Goal: Task Accomplishment & Management: Use online tool/utility

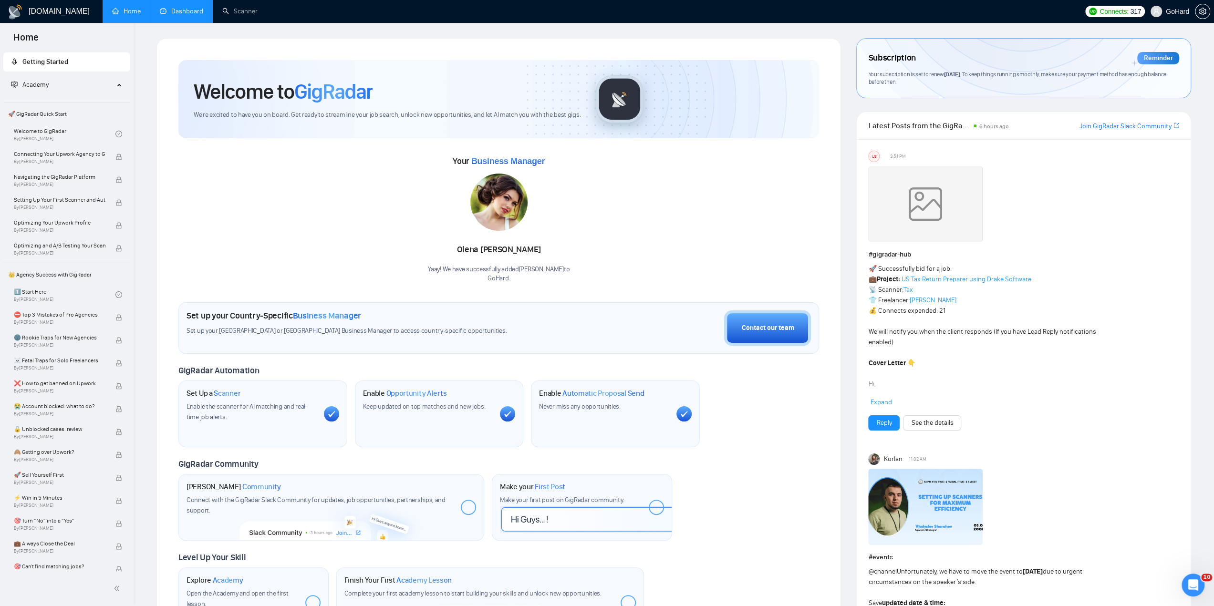
click at [185, 12] on link "Dashboard" at bounding box center [181, 11] width 43 height 8
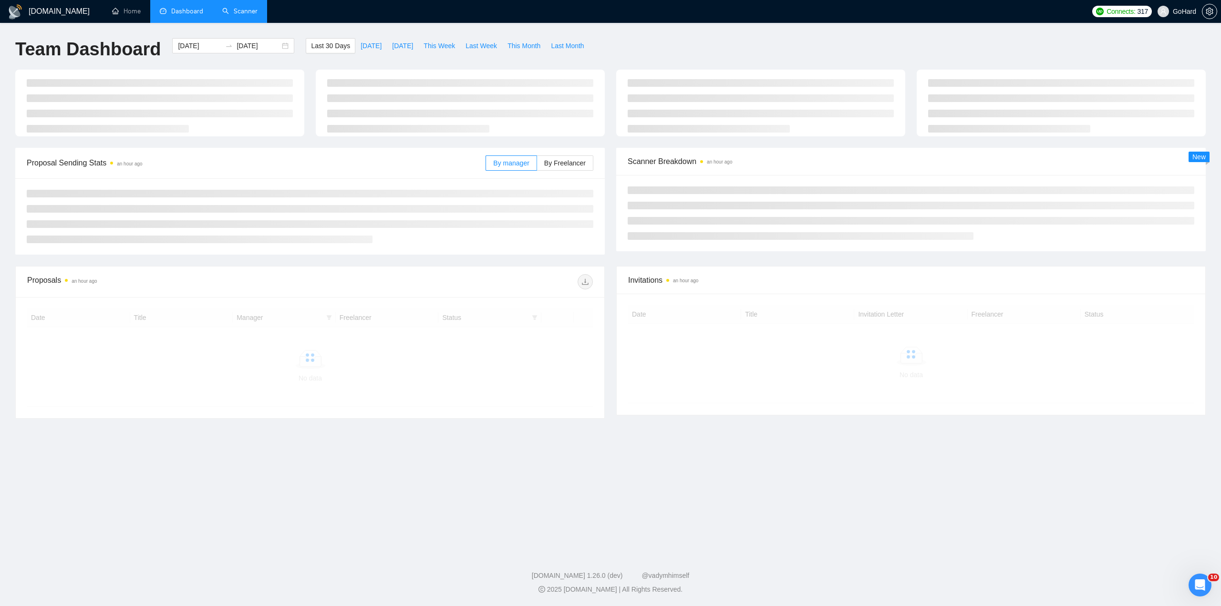
click at [237, 9] on link "Scanner" at bounding box center [239, 11] width 35 height 8
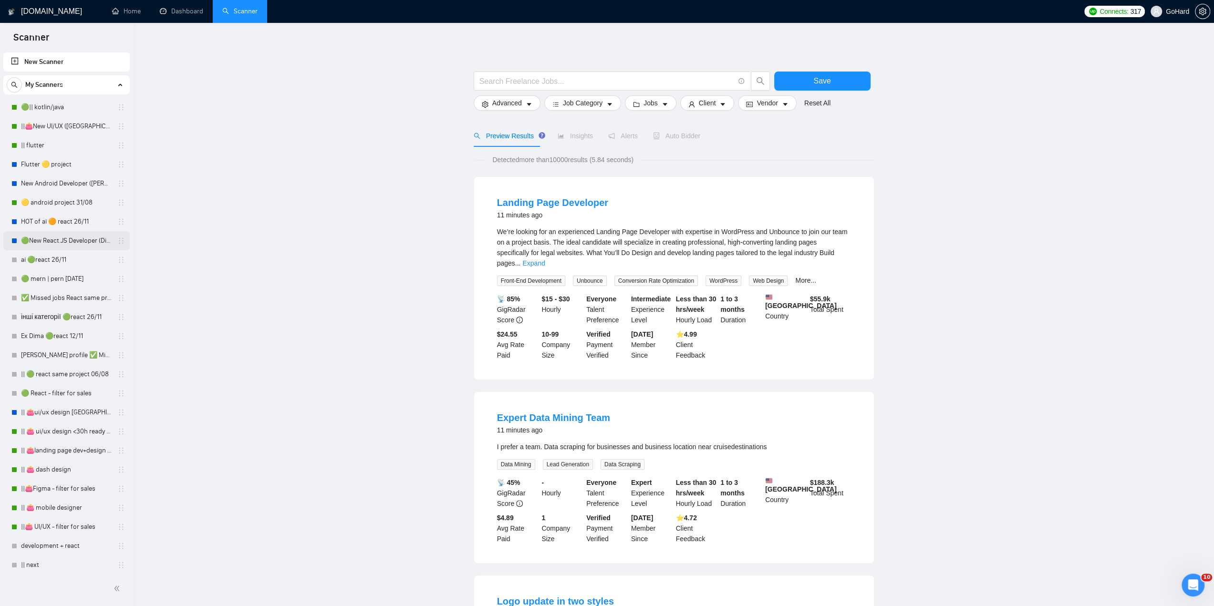
click at [84, 243] on link "🟢New React.JS Developer (Dima H)" at bounding box center [66, 240] width 91 height 19
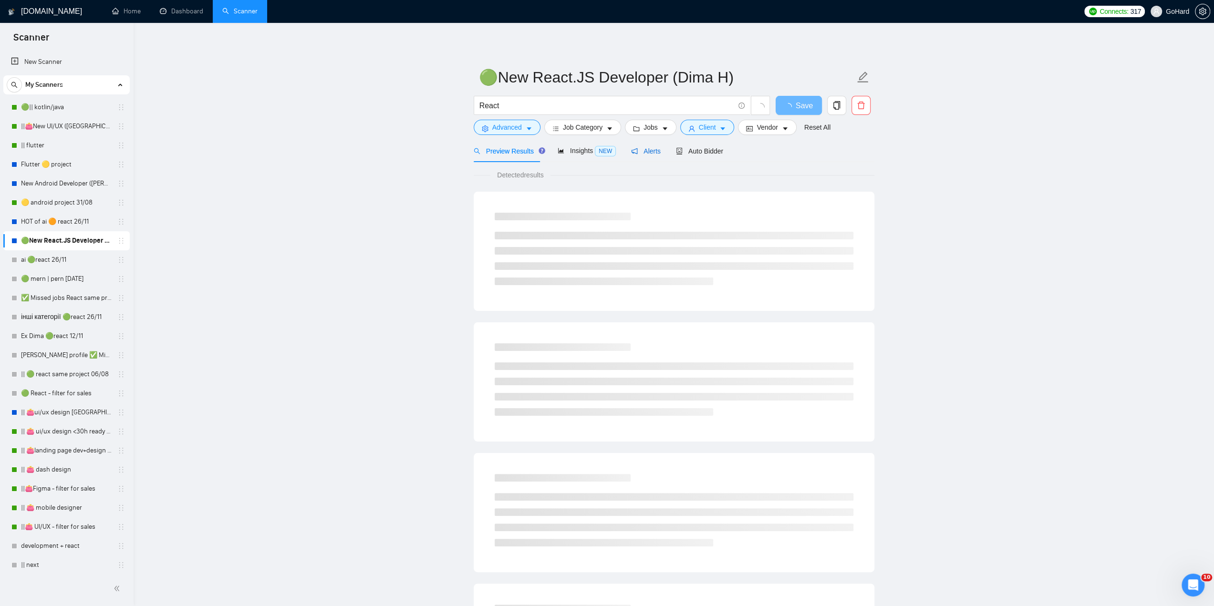
click at [637, 153] on span "Alerts" at bounding box center [646, 151] width 30 height 8
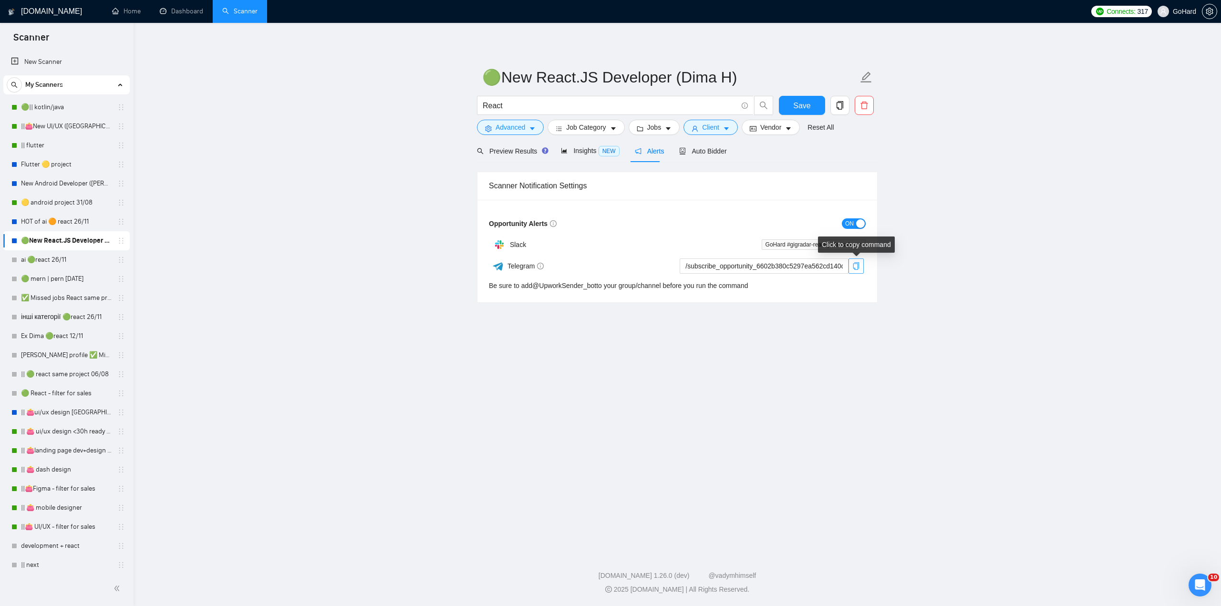
click at [855, 268] on icon "copy" at bounding box center [856, 266] width 6 height 8
click at [196, 7] on link "Dashboard" at bounding box center [181, 11] width 43 height 8
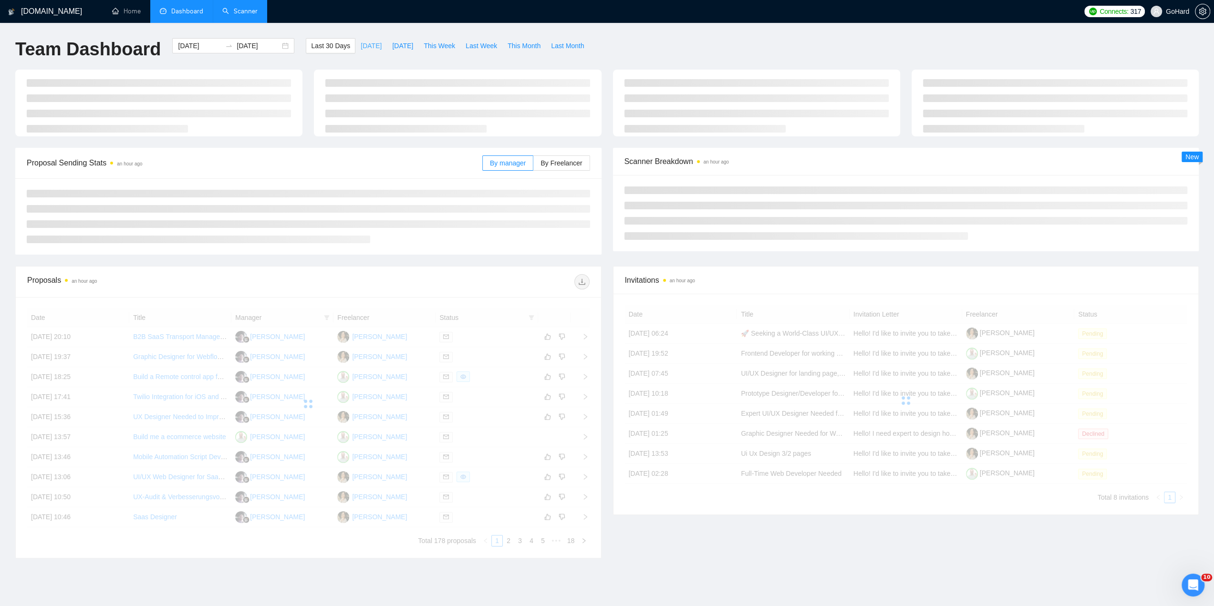
click at [361, 44] on span "[DATE]" at bounding box center [371, 46] width 21 height 10
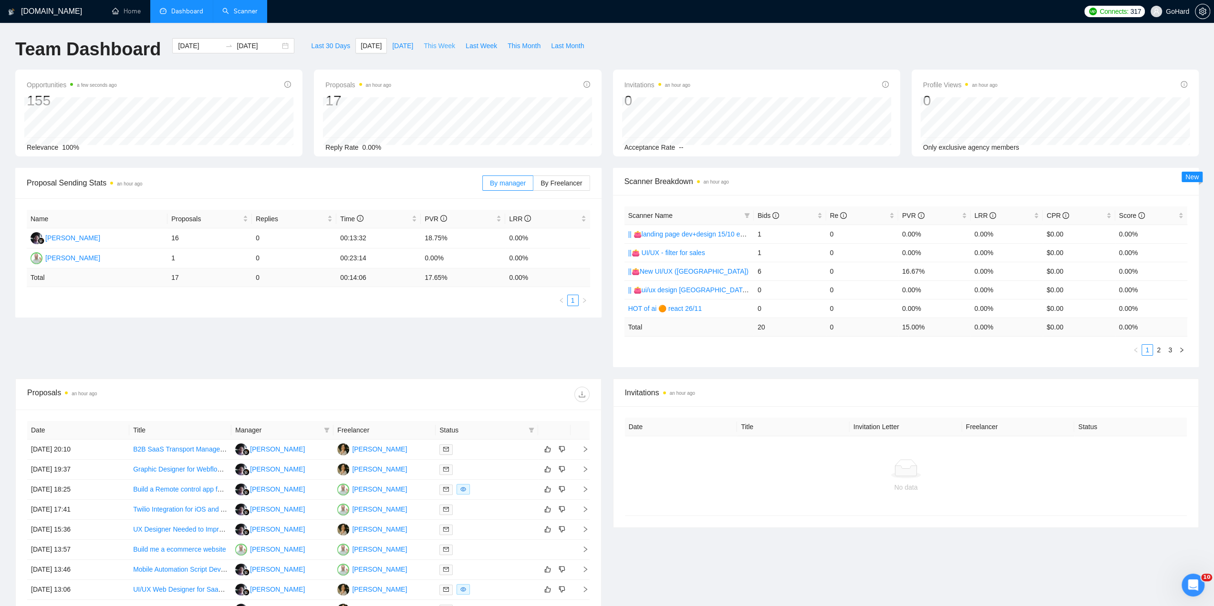
click at [438, 46] on span "This Week" at bounding box center [438, 46] width 31 height 10
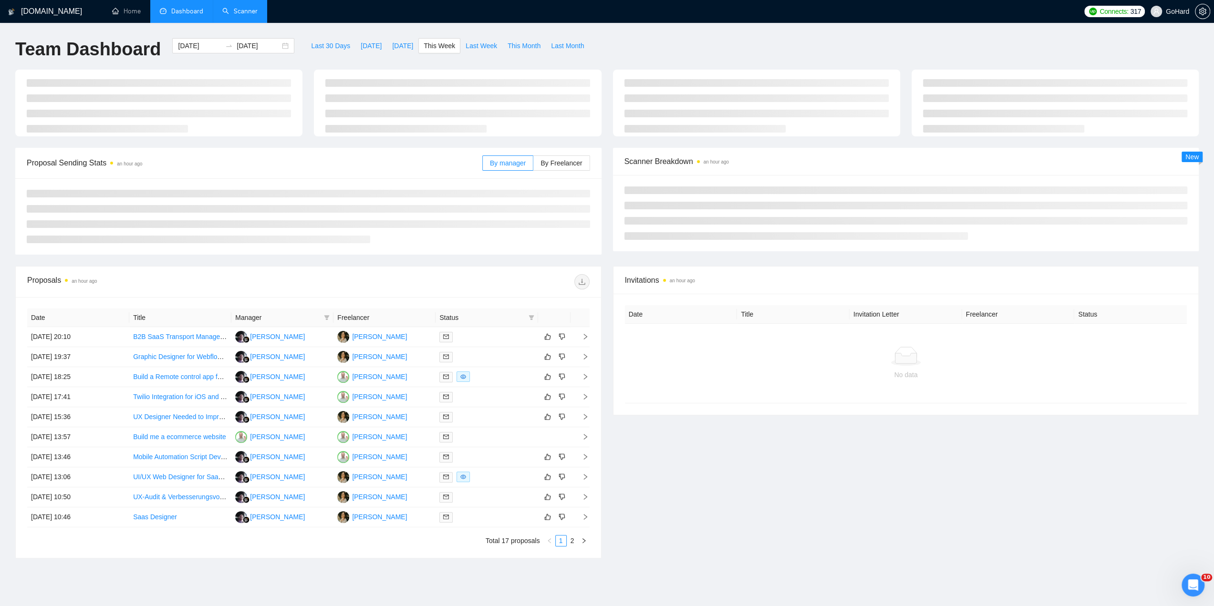
type input "[DATE]"
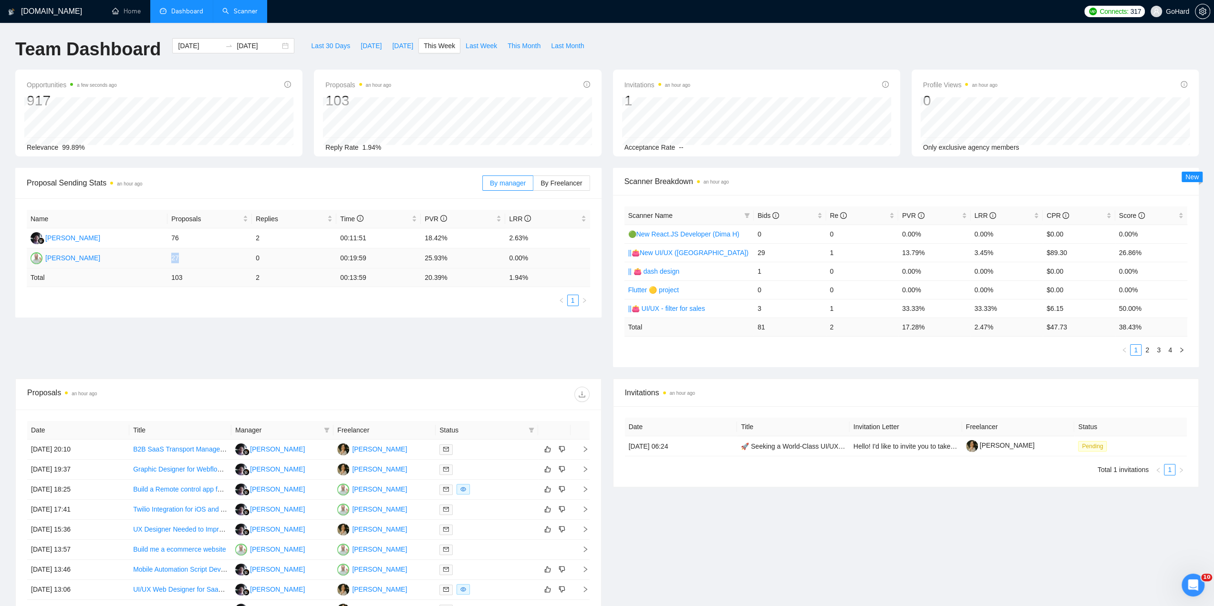
drag, startPoint x: 169, startPoint y: 258, endPoint x: 181, endPoint y: 258, distance: 12.4
click at [181, 258] on td "27" at bounding box center [209, 258] width 84 height 20
